Goal: Check status: Check status

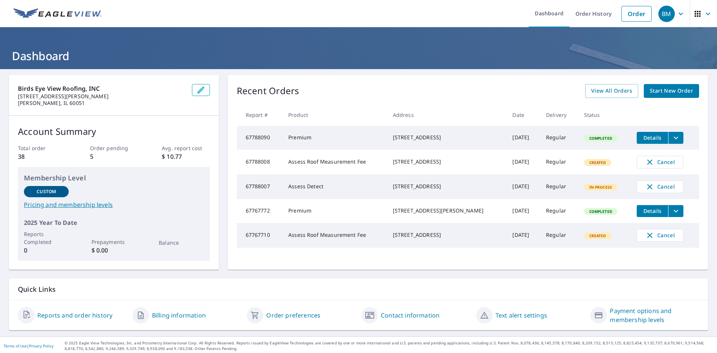
scroll to position [2, 0]
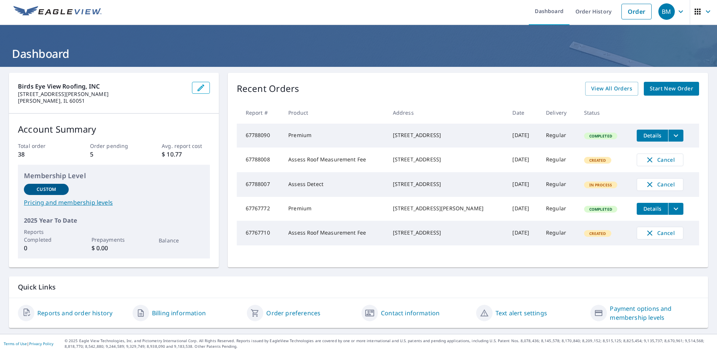
click at [69, 311] on link "Reports and order history" at bounding box center [74, 312] width 75 height 9
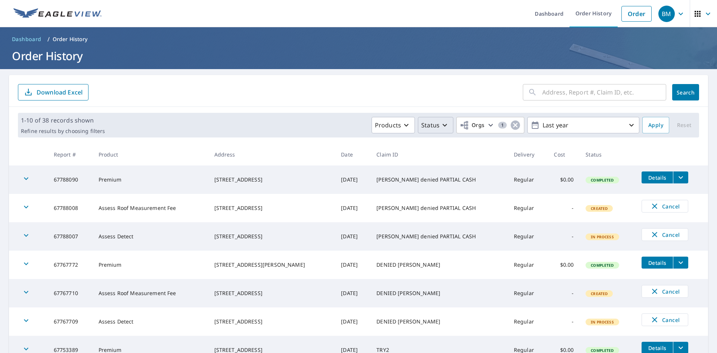
click at [426, 127] on p "Status" at bounding box center [430, 125] width 18 height 9
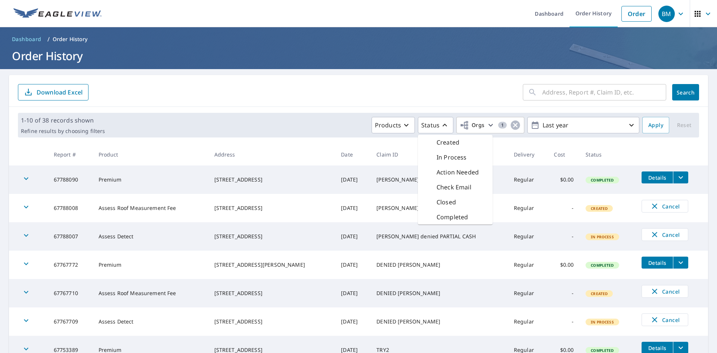
click at [428, 218] on div "Completed" at bounding box center [446, 217] width 44 height 9
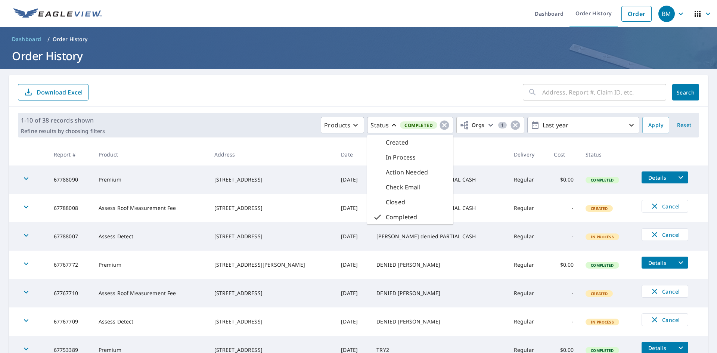
click at [351, 87] on form "​ Search Download Excel" at bounding box center [358, 92] width 681 height 16
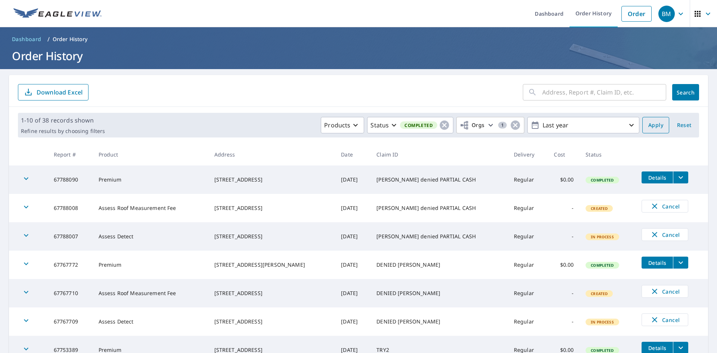
click at [656, 123] on span "Apply" at bounding box center [655, 125] width 15 height 9
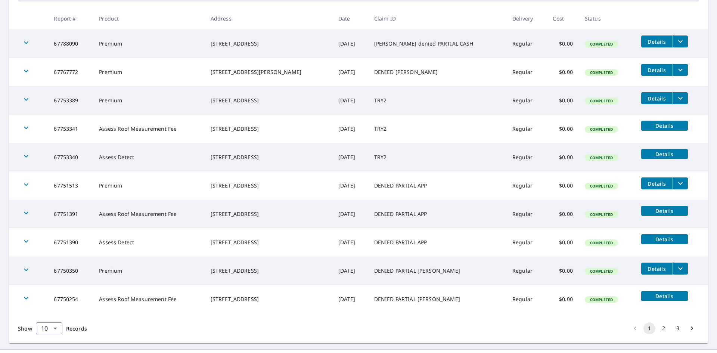
scroll to position [137, 0]
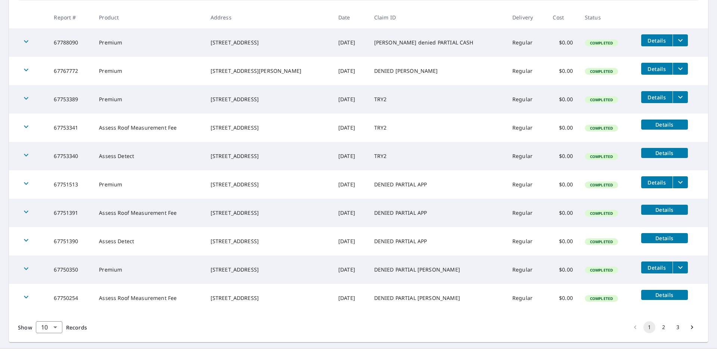
click at [659, 236] on span "Details" at bounding box center [665, 238] width 38 height 7
